Goal: Task Accomplishment & Management: Complete application form

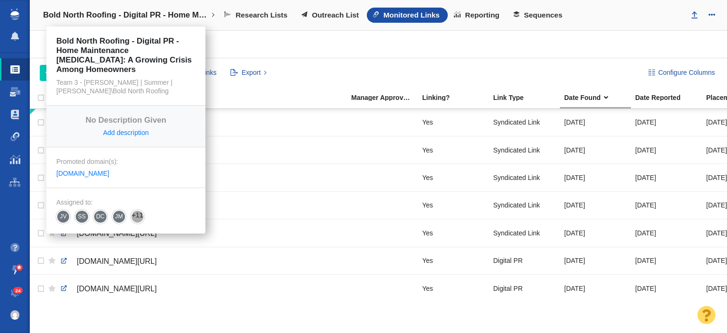
click at [145, 16] on h4 "Bold North Roofing - Digital PR - Home Maintenance [MEDICAL_DATA]: A Growing Cr…" at bounding box center [126, 14] width 166 height 9
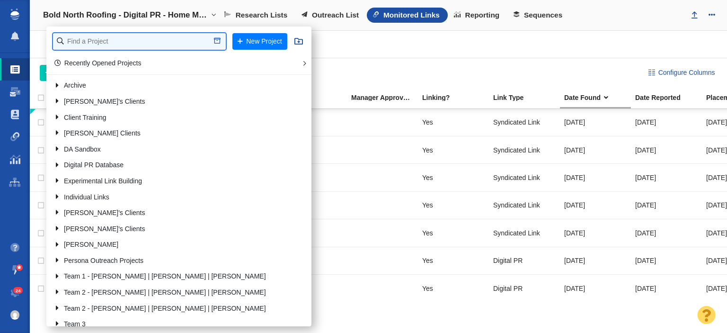
click at [134, 34] on input "text" at bounding box center [139, 41] width 173 height 17
type input "john s"
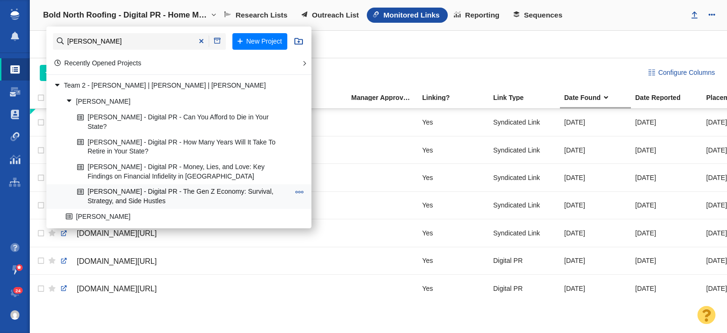
click at [136, 186] on link "[PERSON_NAME] - Digital PR - The Gen Z Economy: Survival, Strategy, and Side Hu…" at bounding box center [183, 197] width 217 height 24
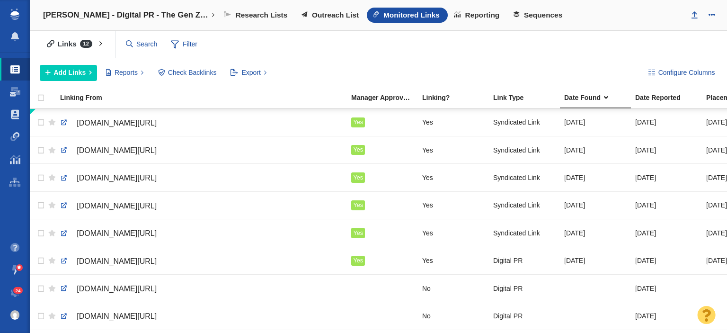
click at [617, 41] on div "Links 12 All Links Assigned To Me Recently Viewed Starred Reported current mont…" at bounding box center [378, 44] width 697 height 27
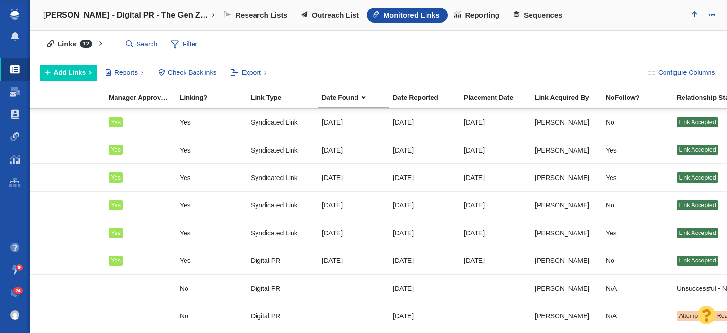
scroll to position [0, 284]
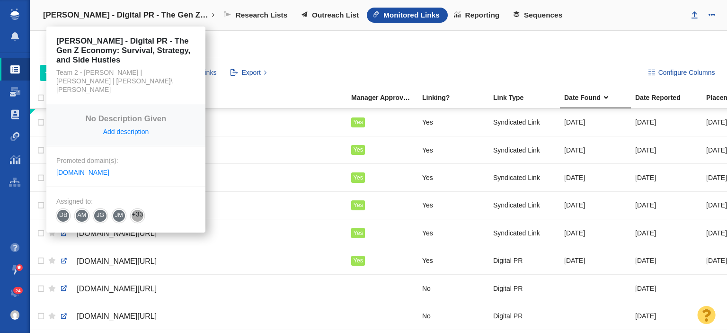
click at [154, 14] on h4 "[PERSON_NAME] - Digital PR - The Gen Z Economy: Survival, Strategy, and Side Hu…" at bounding box center [126, 14] width 166 height 9
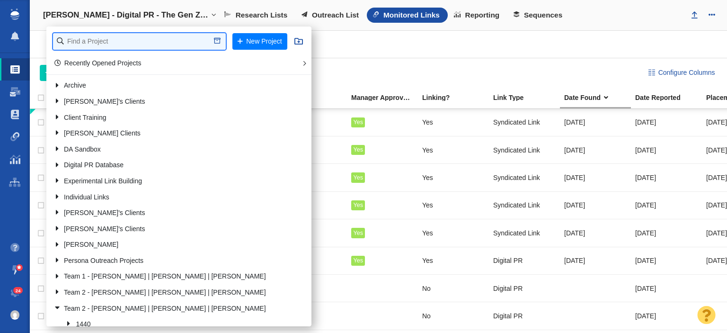
click at [129, 41] on input "text" at bounding box center [139, 41] width 173 height 17
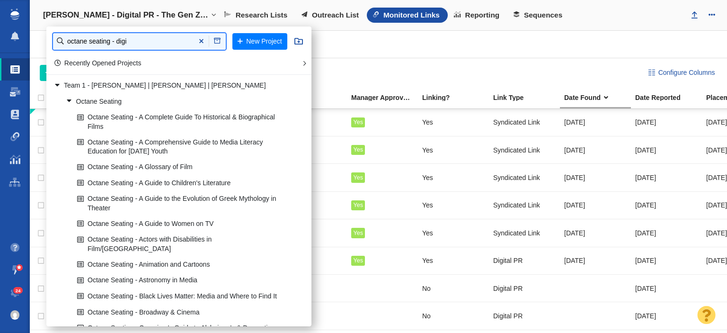
type input "octane seating - digi"
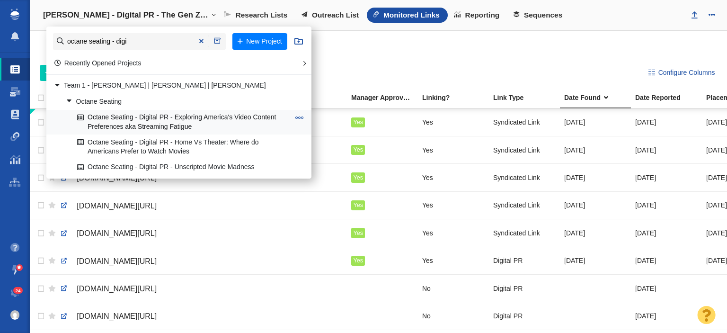
click at [197, 122] on link "Octane Seating - Digital PR - Exploring America's Video Content Preferences aka…" at bounding box center [183, 122] width 217 height 24
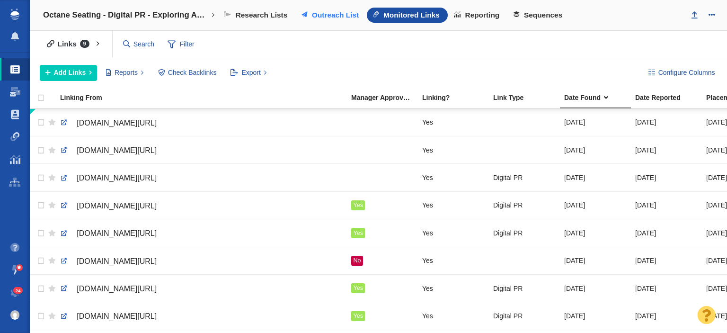
click at [300, 11] on link "Outreach List" at bounding box center [330, 15] width 71 height 15
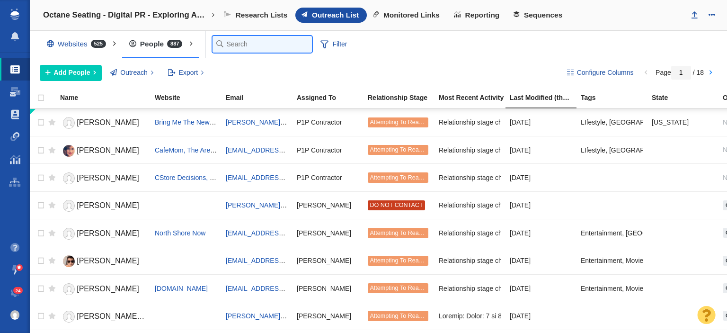
click at [240, 36] on input "text" at bounding box center [261, 44] width 99 height 17
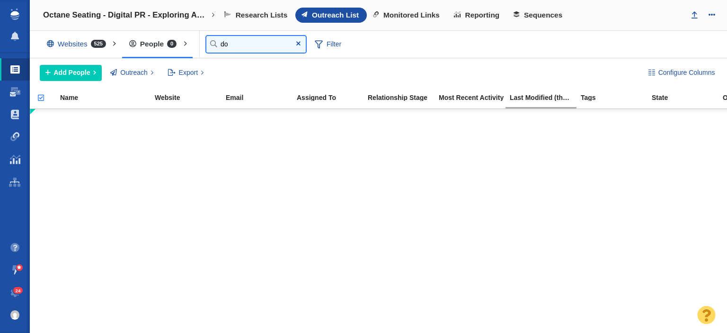
type input "d"
type input "m"
type input "y"
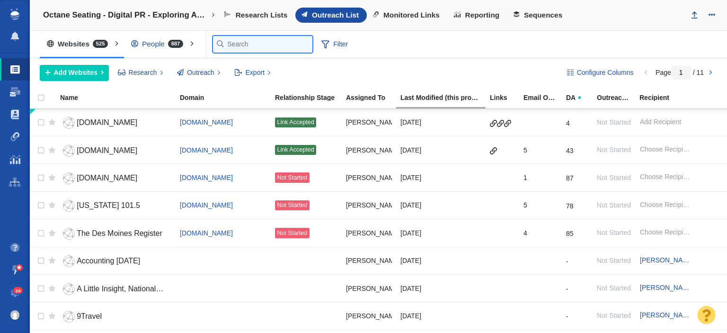
click at [238, 42] on input "text" at bounding box center [262, 44] width 99 height 17
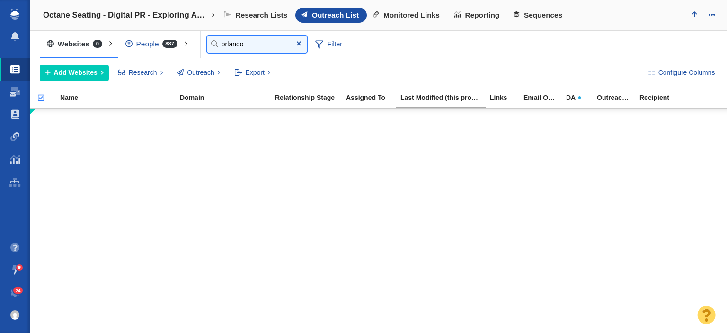
type input "orlando"
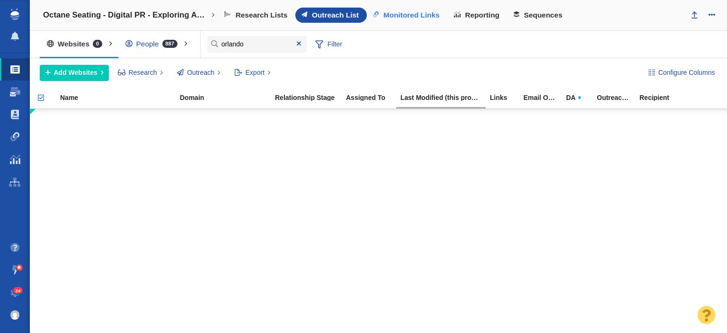
click at [413, 15] on span "Monitored Links" at bounding box center [411, 15] width 56 height 9
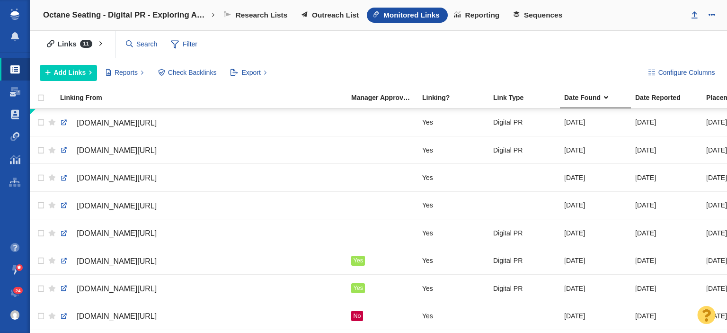
click at [650, 8] on div "Research Lists Outreach List Monitored Links Reporting Sequences" at bounding box center [450, 15] width 464 height 15
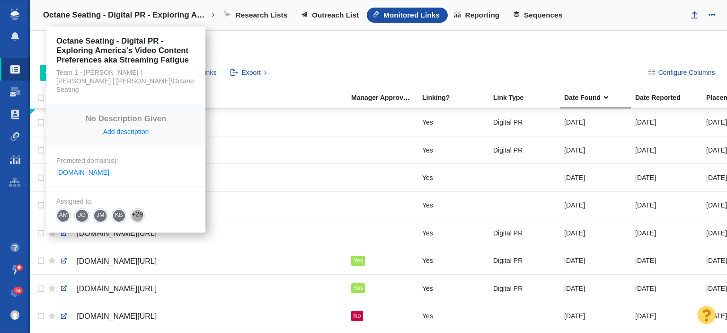
click at [74, 17] on h4 "Octane Seating - Digital PR - Exploring America's Video Content Preferences aka…" at bounding box center [126, 14] width 166 height 9
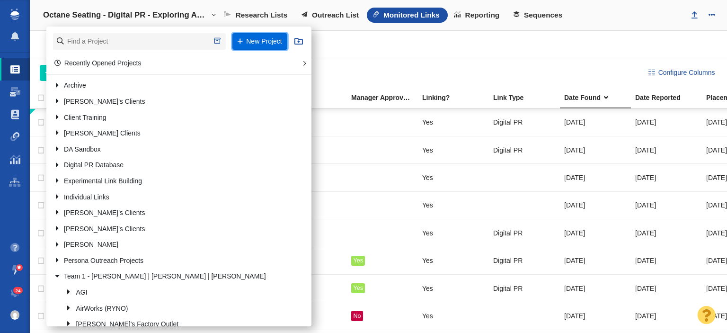
click at [257, 38] on button "New Project" at bounding box center [259, 41] width 55 height 17
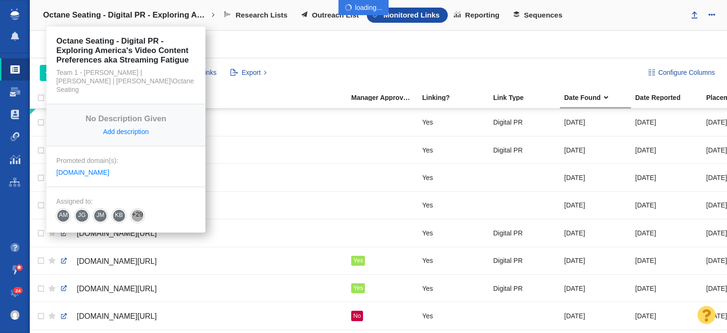
select select "DOMAIN"
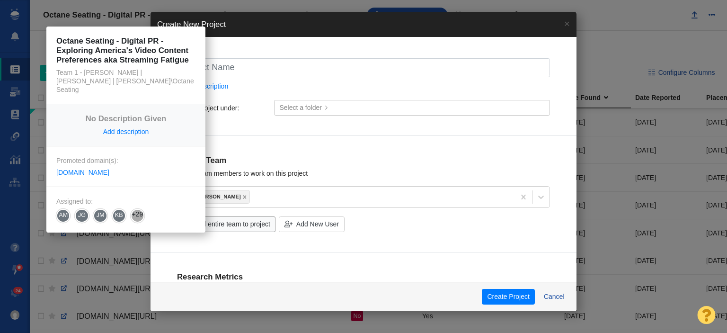
checkbox input "true"
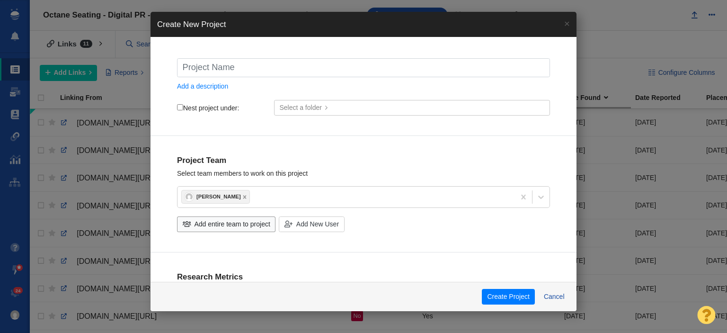
type input "H"
checkbox input "true"
type input "Ha"
checkbox input "true"
type input "Haw"
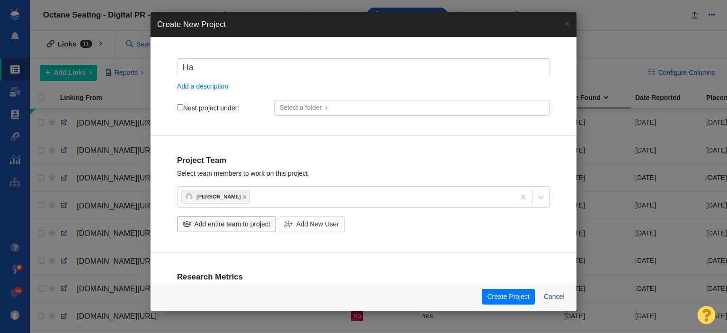
checkbox input "true"
type input "Hawh"
checkbox input "true"
type input "Hawha"
checkbox input "true"
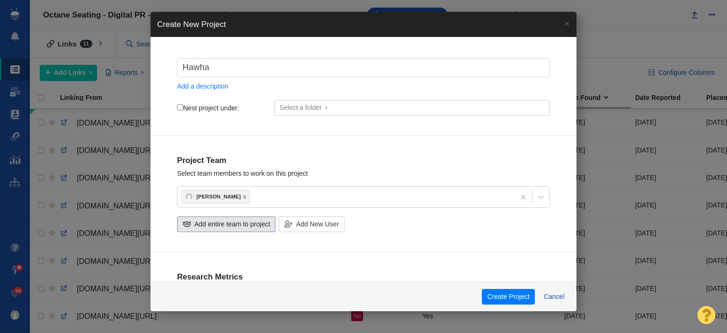
type input "Hawha"
click at [242, 219] on span "Add entire team to project" at bounding box center [233, 224] width 76 height 10
checkbox input "true"
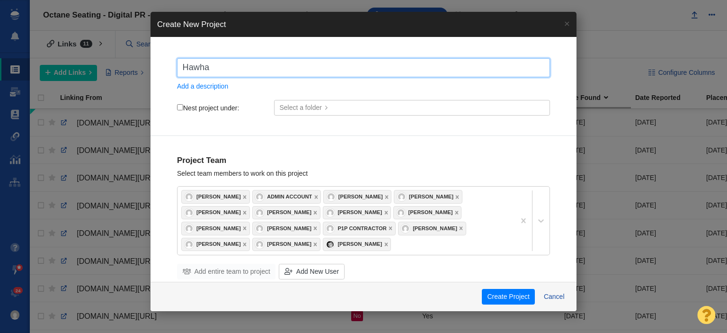
click at [192, 68] on input "Hawha" at bounding box center [363, 67] width 373 height 19
type input "Hanwha"
checkbox input "true"
type input "Hanwha"
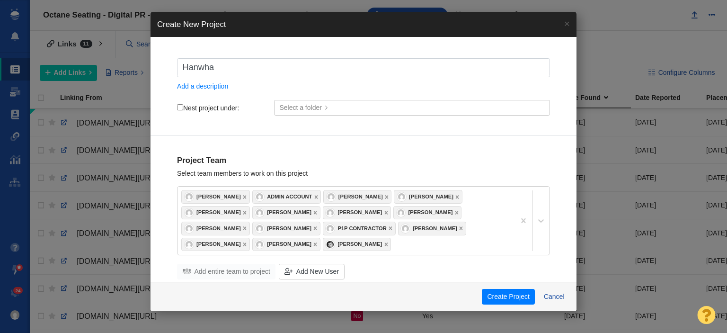
click at [180, 107] on input "Nest project under:" at bounding box center [180, 107] width 6 height 6
checkbox input "true"
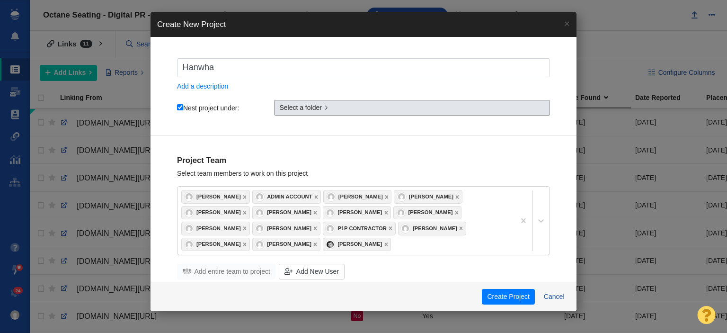
click at [309, 115] on link "Select a folder" at bounding box center [412, 108] width 276 height 16
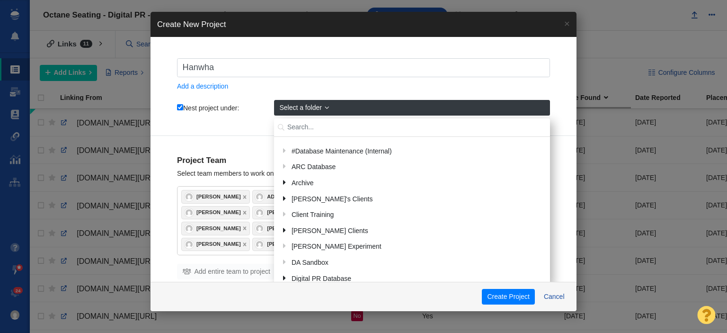
click at [309, 124] on input "text" at bounding box center [412, 127] width 276 height 18
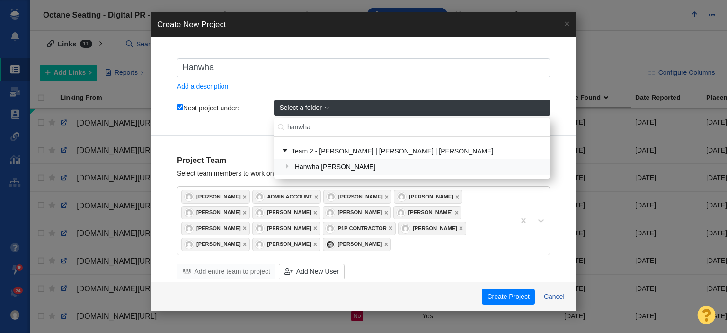
type input "hanwha"
click at [329, 169] on div "Hanwha [PERSON_NAME]" at bounding box center [418, 167] width 253 height 15
checkbox input "true"
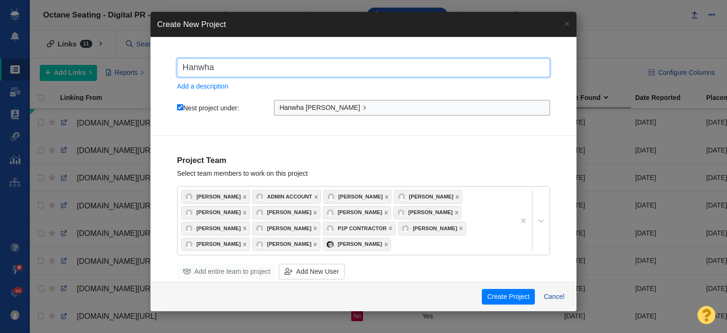
click at [228, 70] on input "Hanwha" at bounding box center [363, 67] width 373 height 19
type input "Hanwha"
checkbox input "true"
type input "Hanwha V"
checkbox input "true"
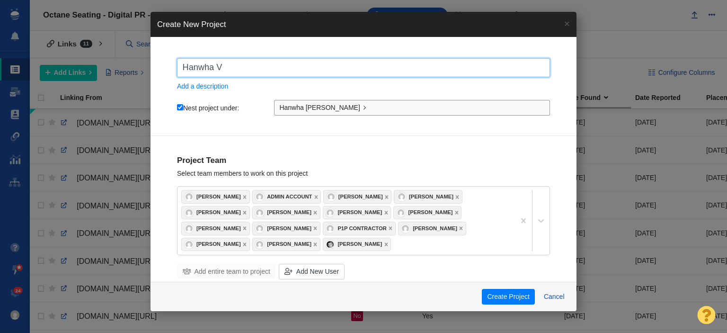
type input "Hanwha Vi"
checkbox input "true"
type input "Hanwha Vis"
checkbox input "true"
type input "Hanwha Visi"
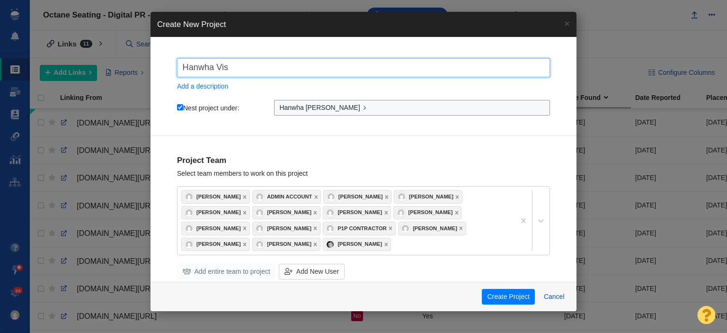
checkbox input "true"
type input "Hanwha Visio"
checkbox input "true"
type input "Hanwha Vision"
checkbox input "true"
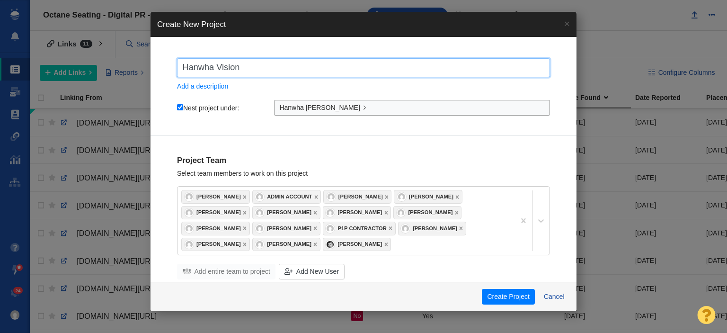
type input "Hanwha Vision"
checkbox input "true"
type input "Hanwha Vision A"
checkbox input "true"
type input "Hanwha Vision Am"
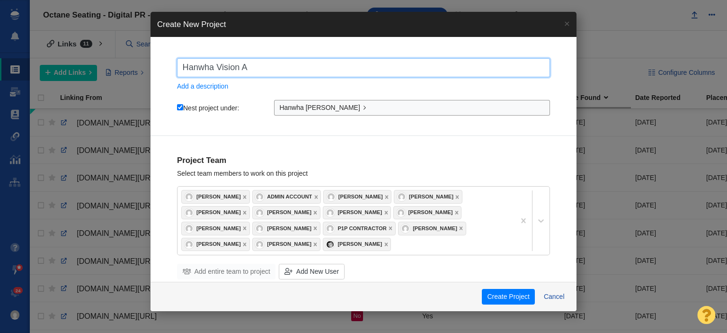
checkbox input "true"
type input "Hanwha Vision Ame"
checkbox input "true"
type input "Hanwha Vision Amer"
checkbox input "true"
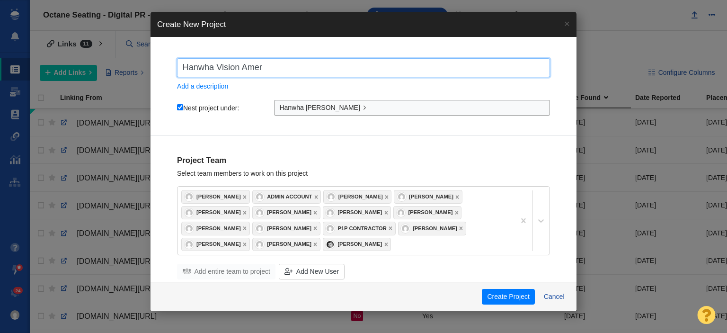
type input "Hanwha Vision Ameri"
checkbox input "true"
type input "Hanwha Vision Americ"
checkbox input "true"
type input "Hanwha [PERSON_NAME]"
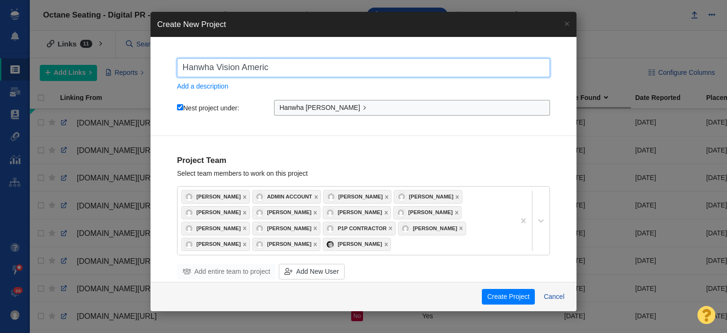
checkbox input "true"
type input "Hanwha [PERSON_NAME]"
checkbox input "true"
type input "Hanwha Vision America -"
checkbox input "true"
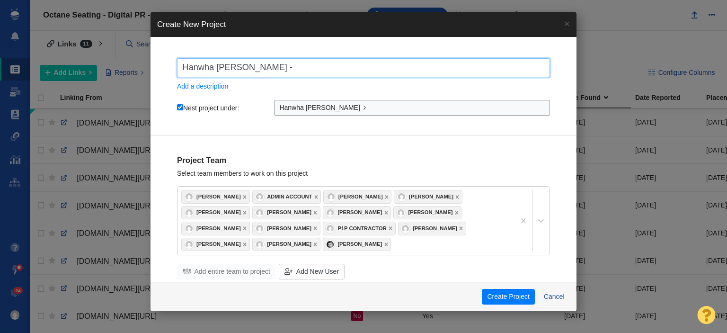
type input "Hanwha Vision America -"
checkbox input "true"
type input "Hanwha Vision America - D"
checkbox input "true"
type input "Hanwha Vision America - Di"
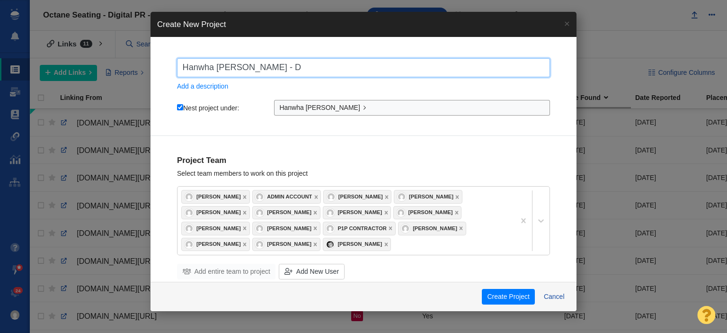
checkbox input "true"
type input "Hanwha Vision America - Dig"
checkbox input "true"
type input "Hanwha Vision America - Digi"
checkbox input "true"
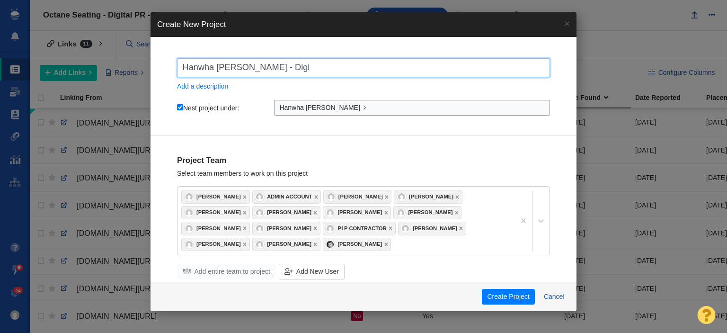
type input "Hanwha Vision America - Digit"
checkbox input "true"
type input "Hanwha Vision America - Digita"
checkbox input "true"
type input "Hanwha Vision America - Digital"
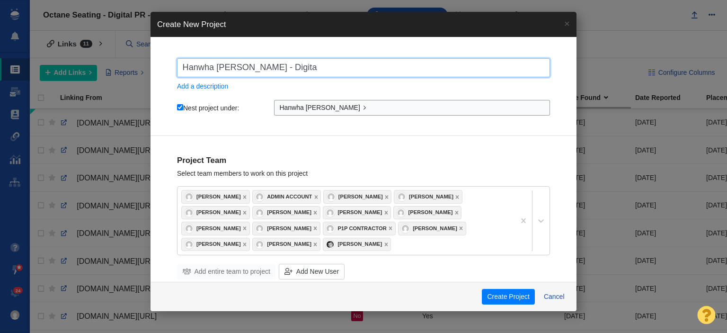
checkbox input "true"
type input "Hanwha Vision America - Digital"
checkbox input "true"
type input "Hanwha Vision America - Digital _"
checkbox input "true"
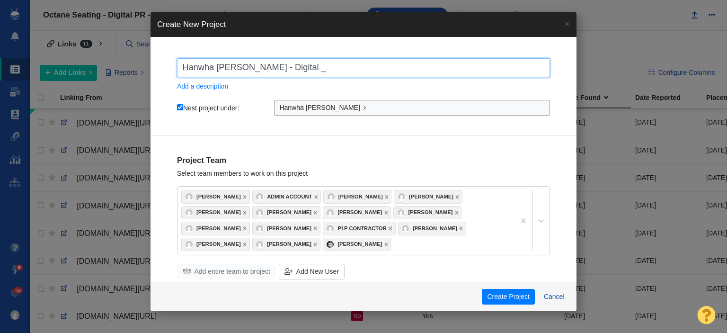
type input "Hanwha Vision America - Digital"
checkbox input "true"
type input "Hanwha Vision America - Digital P"
checkbox input "true"
type input "Hanwha Vision America - Digital PR"
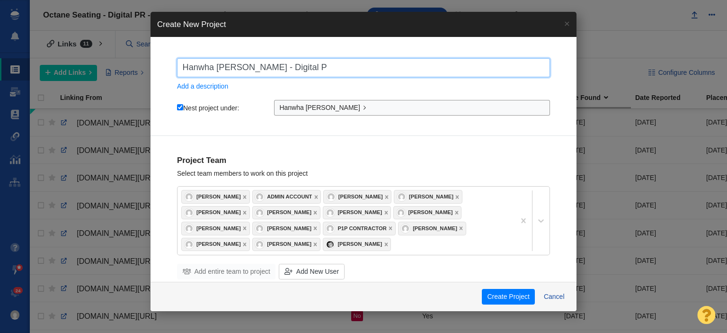
checkbox input "true"
type input "Hanwha Vision America - Digital PR"
checkbox input "true"
type input "Hanwha Vision America - Digital PR 0"
checkbox input "true"
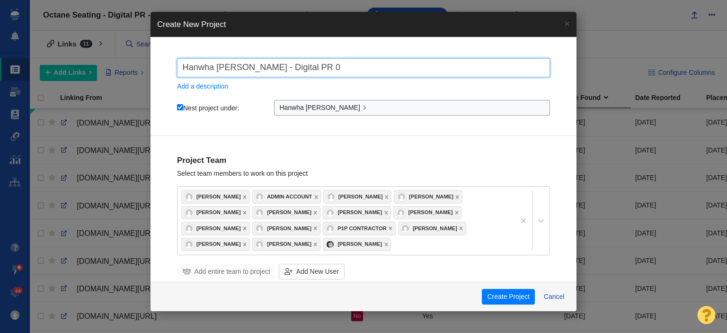
type input "Hanwha Vision America - Digital PR 0"
checkbox input "true"
type input "Hanwha Vision America - Digital PR 0"
checkbox input "true"
type input "Hanwha Vision America - Digital PR 0-"
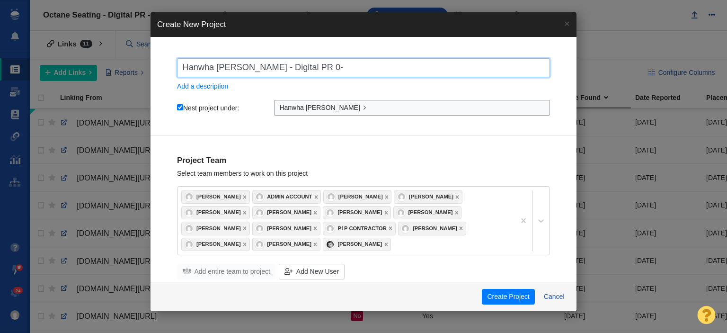
checkbox input "true"
type input "Hanwha Vision America - Digital PR 0"
checkbox input "true"
type input "Hanwha Vision America - Digital PR"
checkbox input "true"
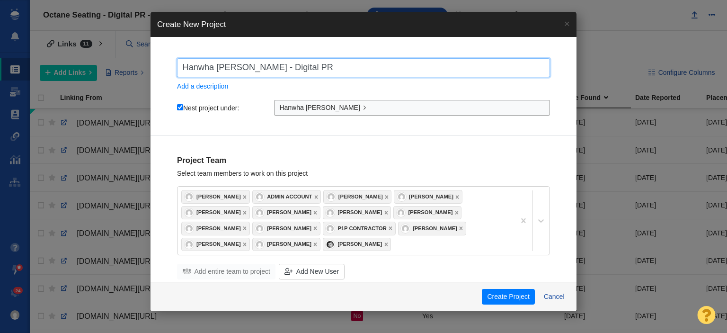
type input "Hanwha Vision America - Digital PR -"
checkbox input "true"
type input "Hanwha Vision America - Digital PR -"
checkbox input "true"
click at [377, 68] on input "Hanwha Vision America - Digital PR -" at bounding box center [363, 67] width 373 height 19
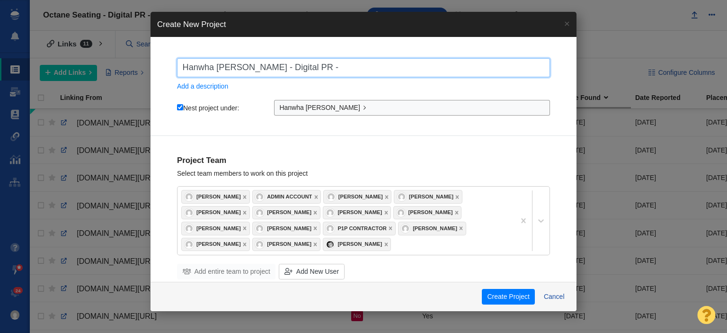
paste input "https://hanwhavisionamerica.com/blog/safety-in-the-digital-age-why-tech-brings-…"
type input "Hanwha Vision America - Digital PR - https://hanwhavisionamerica.com/blog/safet…"
checkbox input "true"
type input "Hanwha Vision America - Digital PR -"
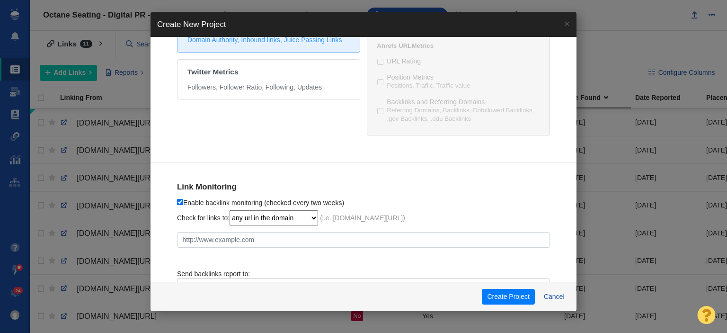
scroll to position [525, 0]
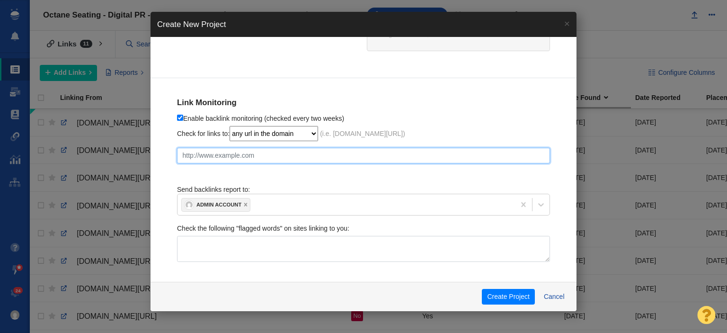
click at [252, 150] on input "text" at bounding box center [363, 156] width 373 height 16
paste input "https://hanwhavisionamerica.com/blog/safety-in-the-digital-age-why-tech-brings-…"
checkbox input "true"
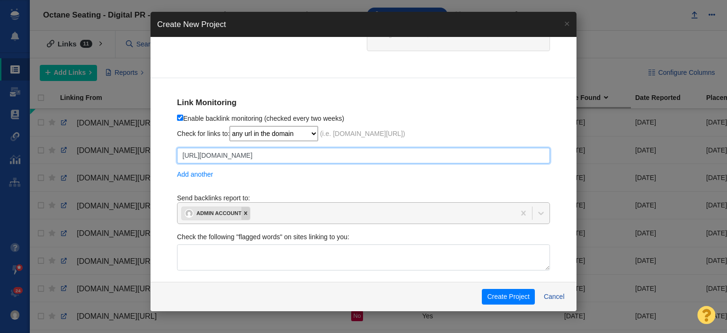
click at [248, 210] on icon at bounding box center [245, 213] width 7 height 7
type input "https://hanwhavisionamerica.com/blog/safety-in-the-digital-age-why-tech-brings-…"
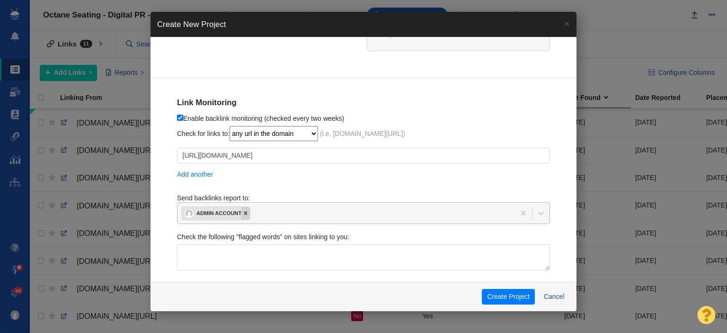
checkbox input "true"
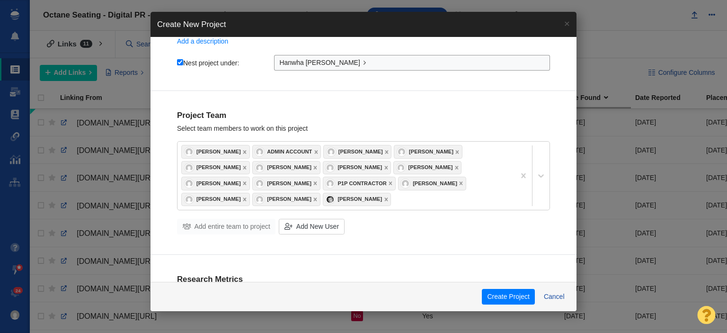
scroll to position [0, 0]
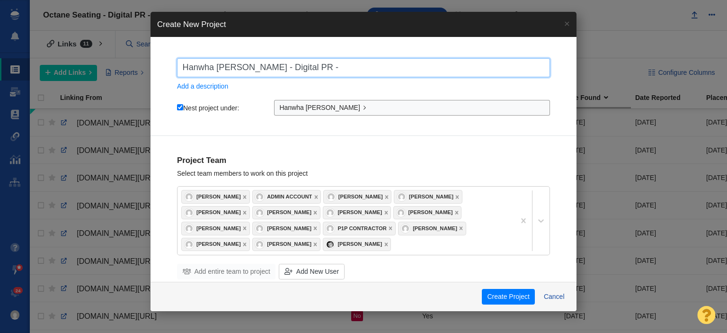
click at [344, 64] on input "Hanwha Vision America - Digital PR -" at bounding box center [363, 67] width 373 height 19
paste input "Safety in the Digital Age"
type input "Hanwha [PERSON_NAME] - Digital PR - Safety in the Digital Age"
checkbox input "true"
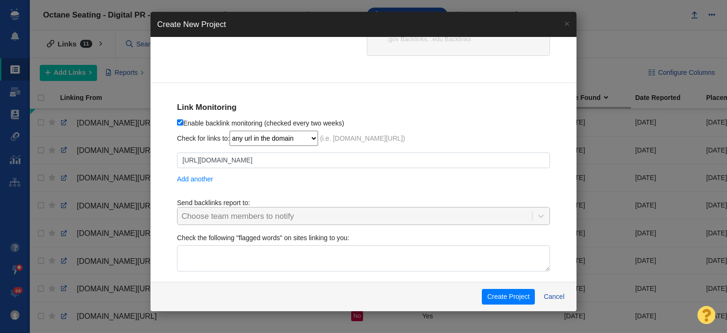
scroll to position [531, 0]
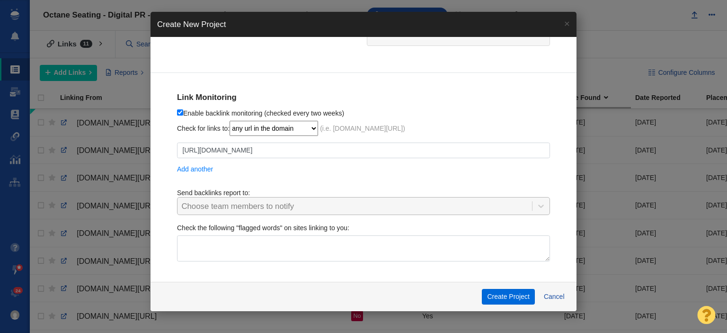
type input "Hanwha [PERSON_NAME] - Digital PR - Safety in the Digital Age"
click at [511, 296] on button "Create Project" at bounding box center [508, 297] width 53 height 16
checkbox input "true"
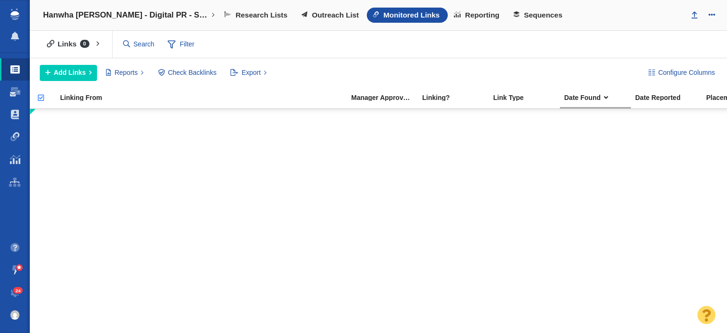
click at [620, 194] on div at bounding box center [378, 221] width 697 height 225
